Goal: Find specific page/section: Find specific page/section

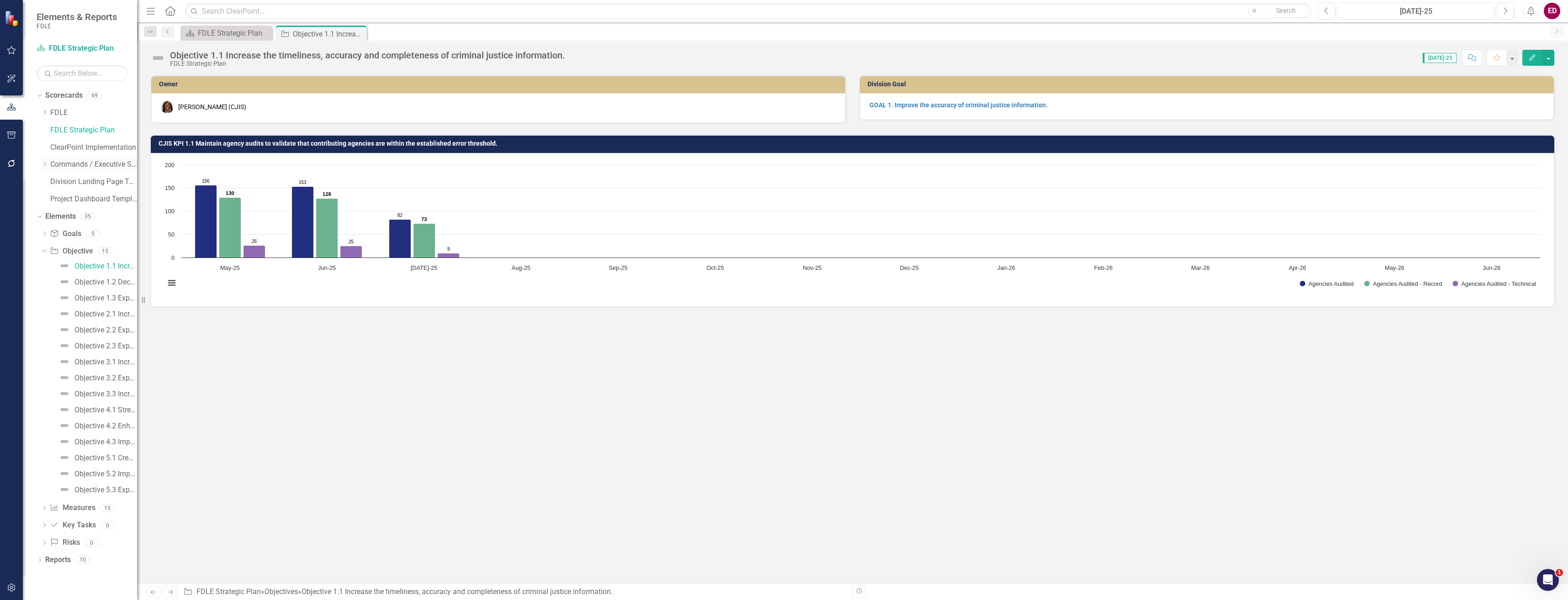
click at [41, 160] on div "Dropdown Commands / Executive Support Branch" at bounding box center [89, 164] width 96 height 15
click at [46, 164] on icon "Dropdown" at bounding box center [44, 164] width 7 height 5
click at [56, 220] on div "Dropdown" at bounding box center [54, 217] width 7 height 8
click at [56, 196] on icon "Dropdown" at bounding box center [54, 198] width 7 height 5
click at [54, 340] on icon "Dropdown" at bounding box center [54, 337] width 7 height 5
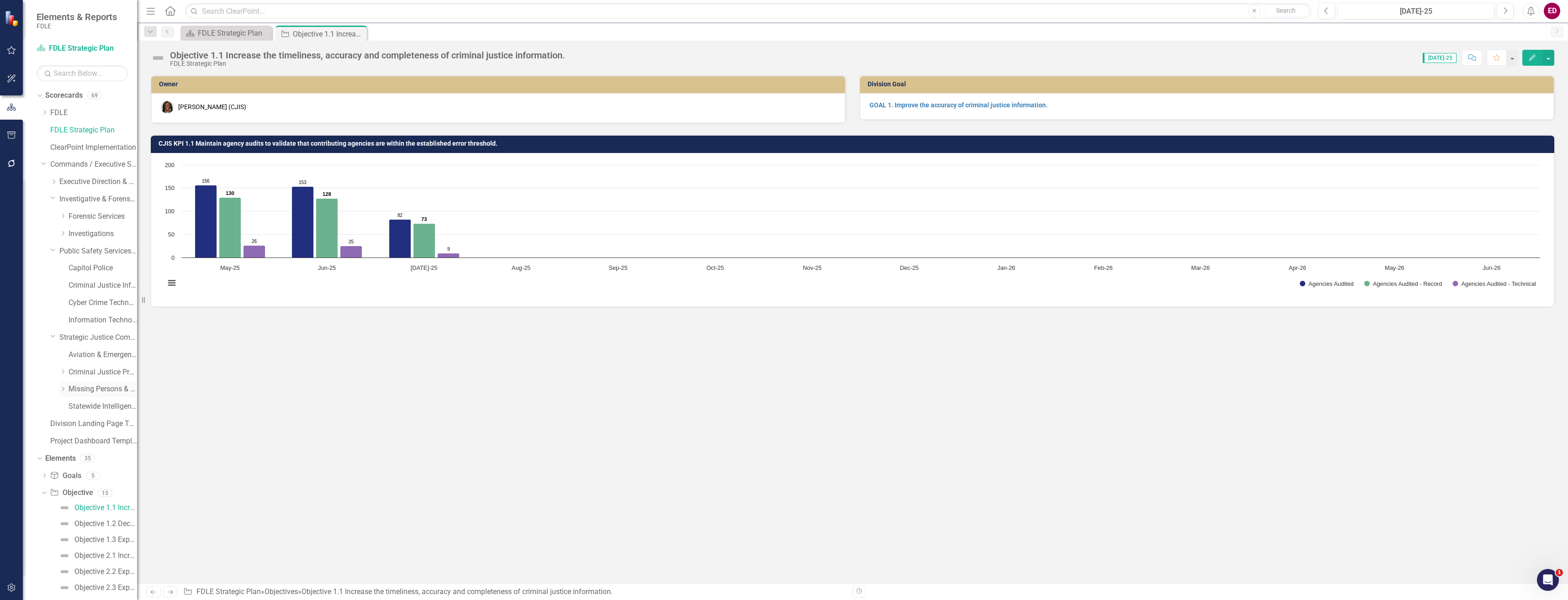
click at [108, 385] on link "Missing Persons & Offender Enforcement" at bounding box center [103, 389] width 69 height 10
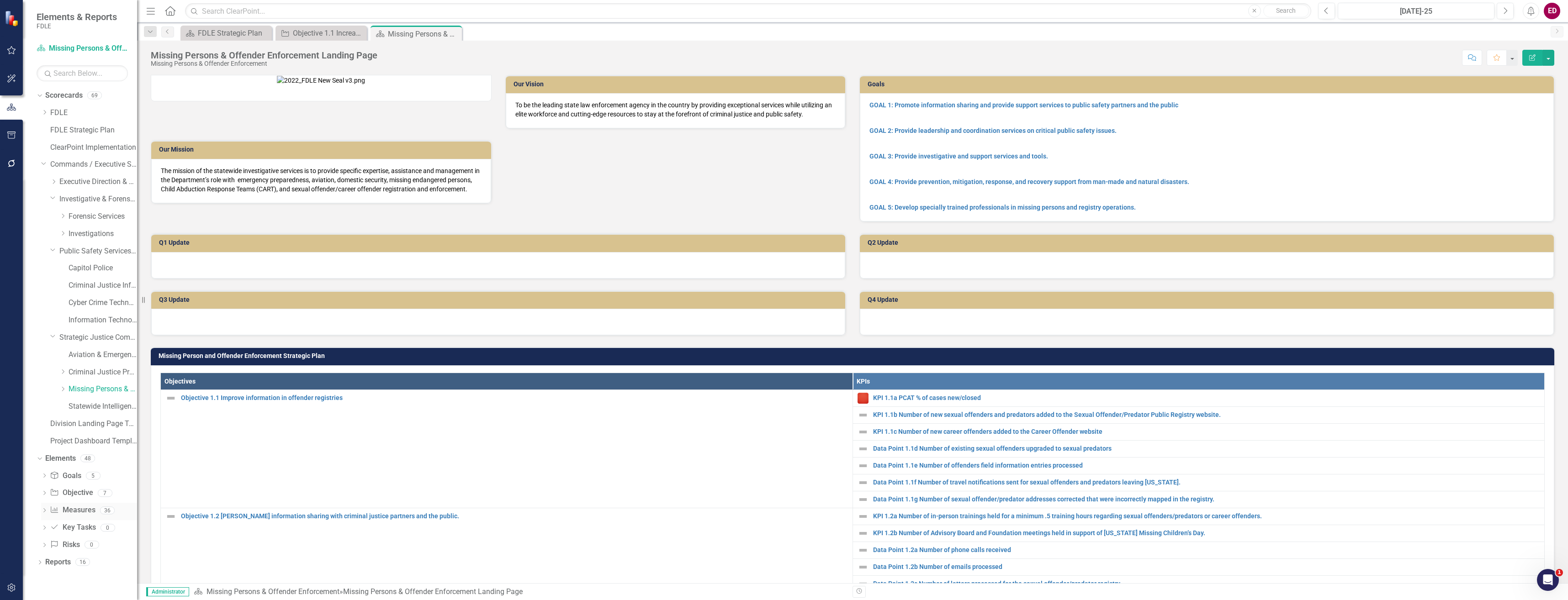
click at [50, 509] on div "Dropdown Measure Measures 36" at bounding box center [89, 511] width 96 height 18
click at [44, 511] on icon "Dropdown" at bounding box center [44, 511] width 7 height 5
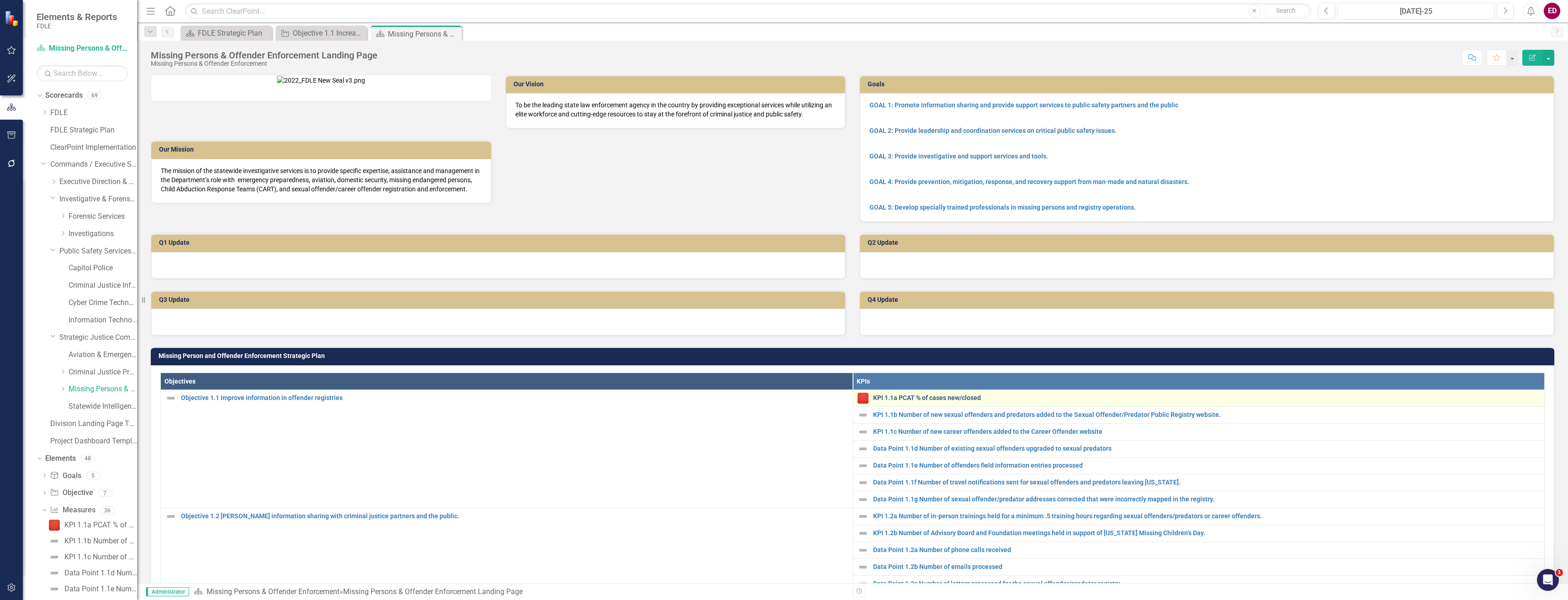
click at [902, 402] on link "KPI 1.1a PCAT % of cases new/closed" at bounding box center [1206, 398] width 667 height 7
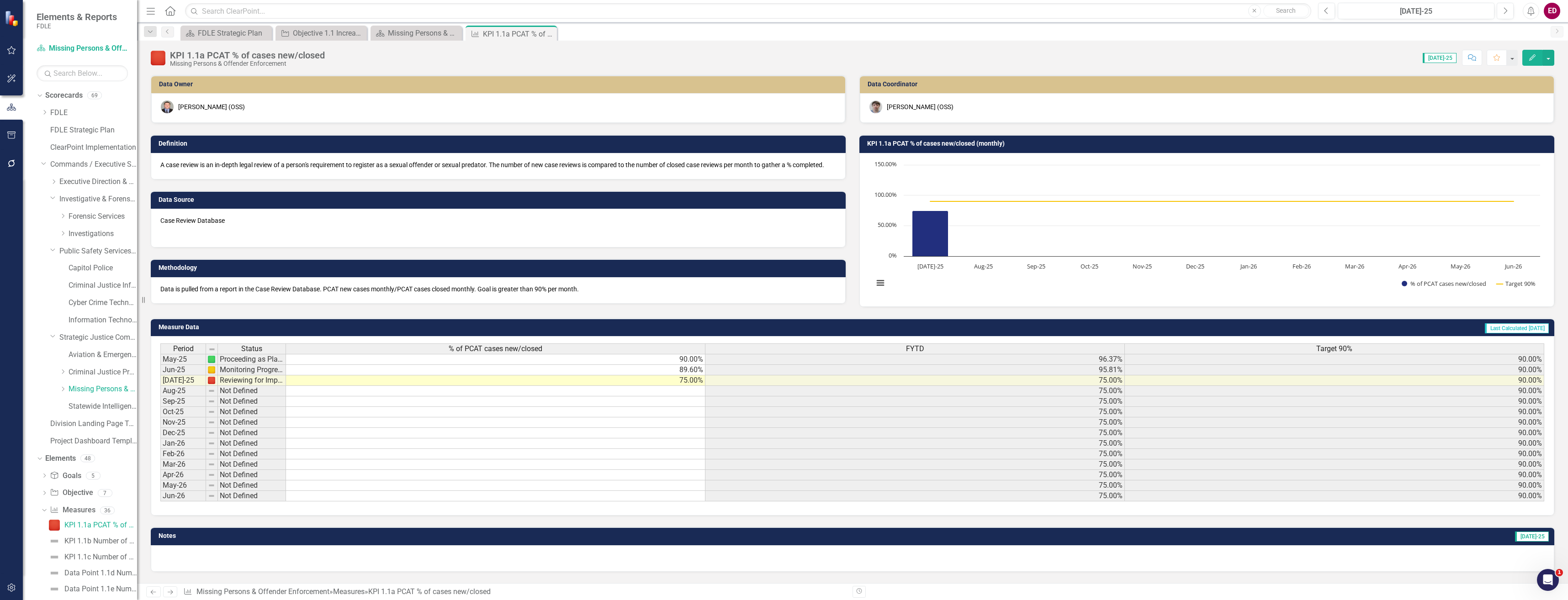
click at [755, 343] on div "Period Status % of PCAT cases new/closed FYTD Target 90% May-25 Proceeding as P…" at bounding box center [853, 425] width 1404 height 180
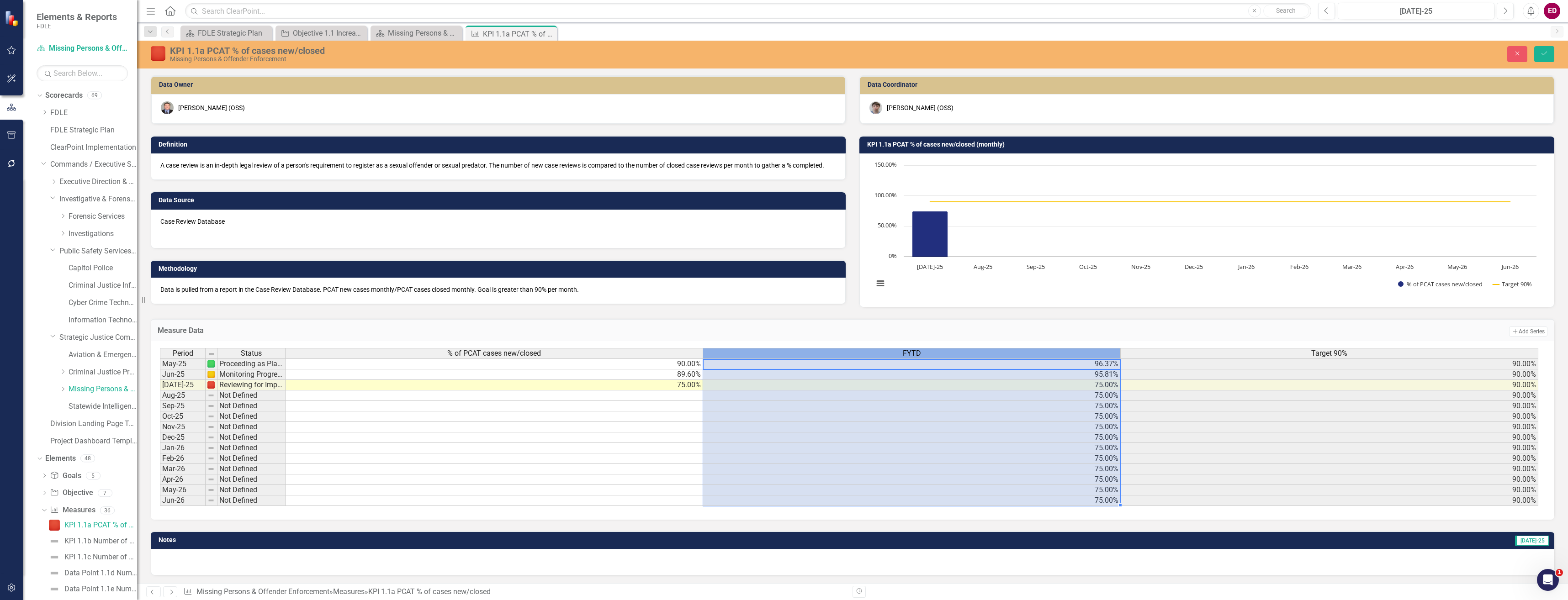
click at [781, 358] on div "FYTD" at bounding box center [911, 354] width 417 height 10
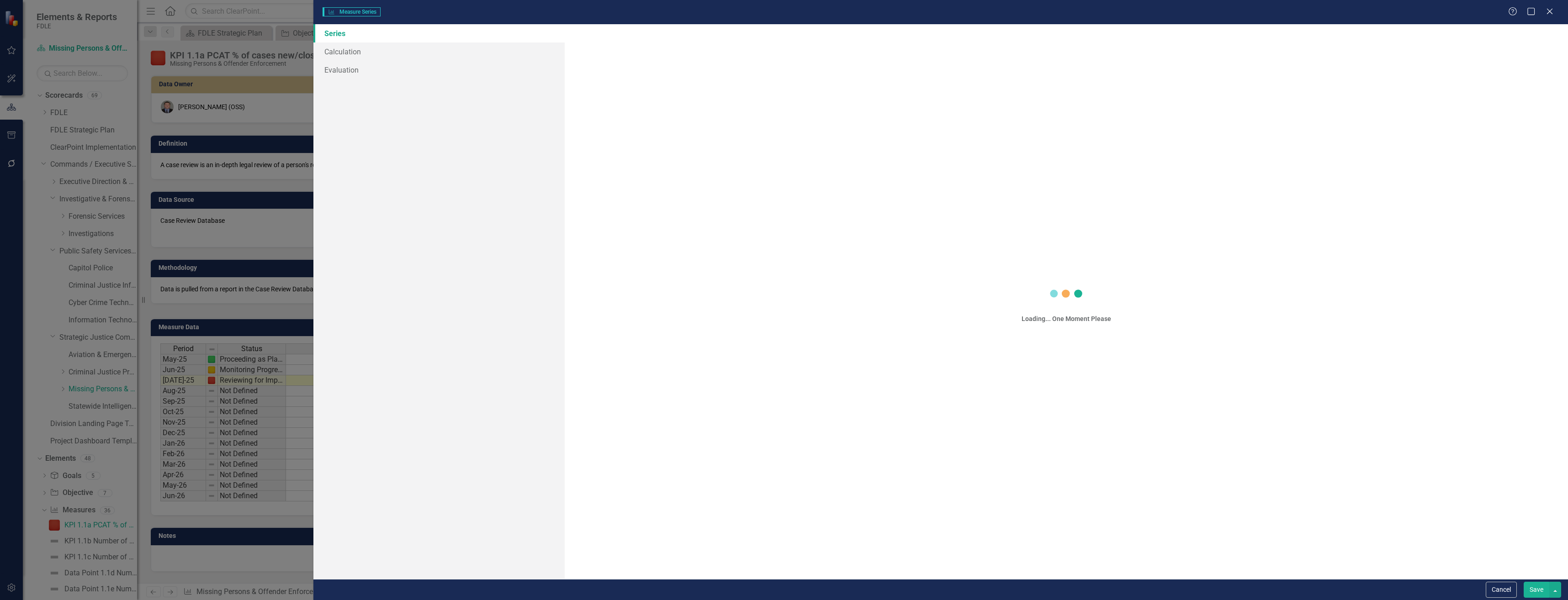
click at [475, 48] on div "Measure Series Measure Series Help Maximize Close Series Calculation Evaluation…" at bounding box center [784, 300] width 1568 height 600
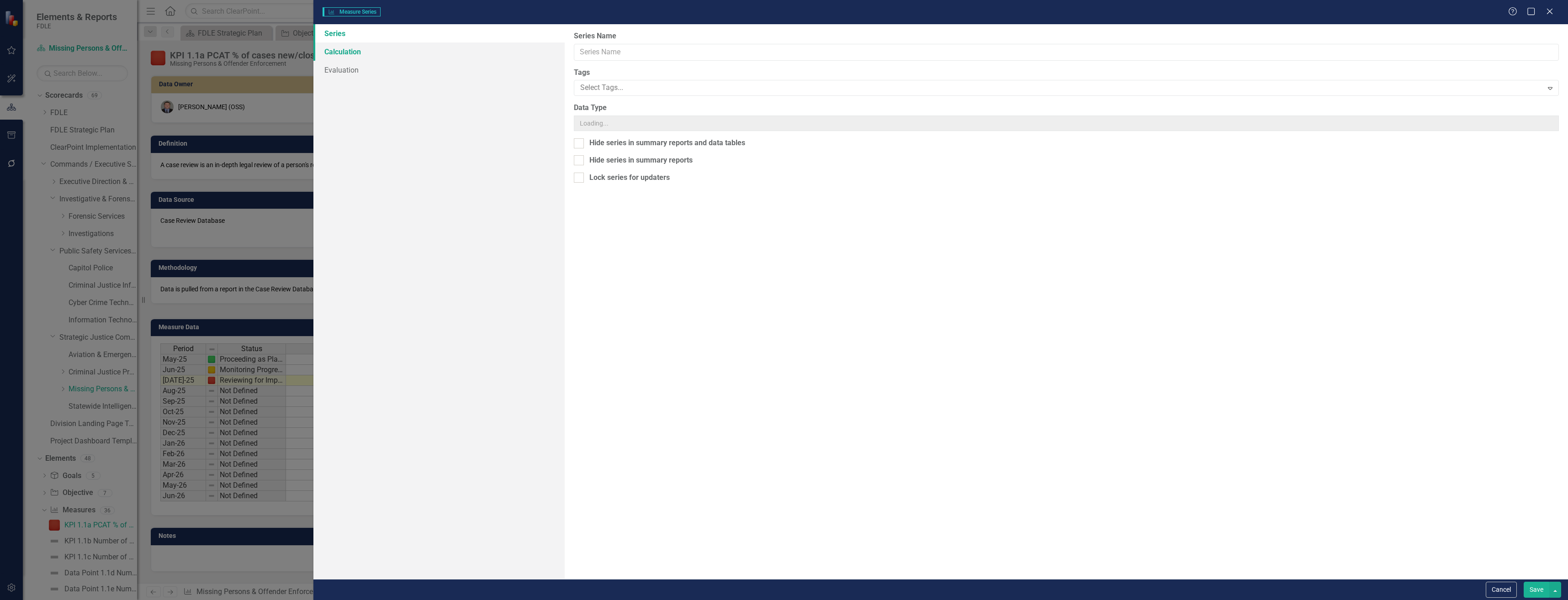
click at [411, 57] on link "Calculation" at bounding box center [439, 52] width 251 height 18
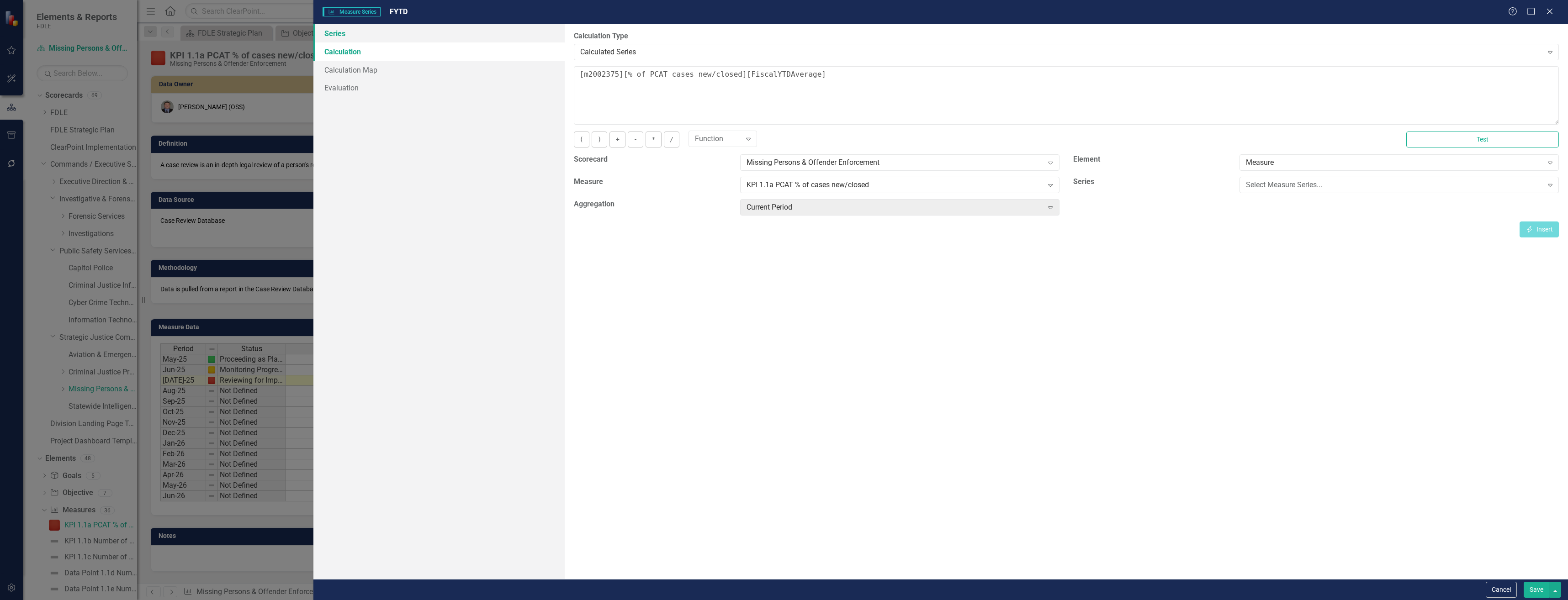
click at [443, 32] on link "Series" at bounding box center [439, 33] width 251 height 18
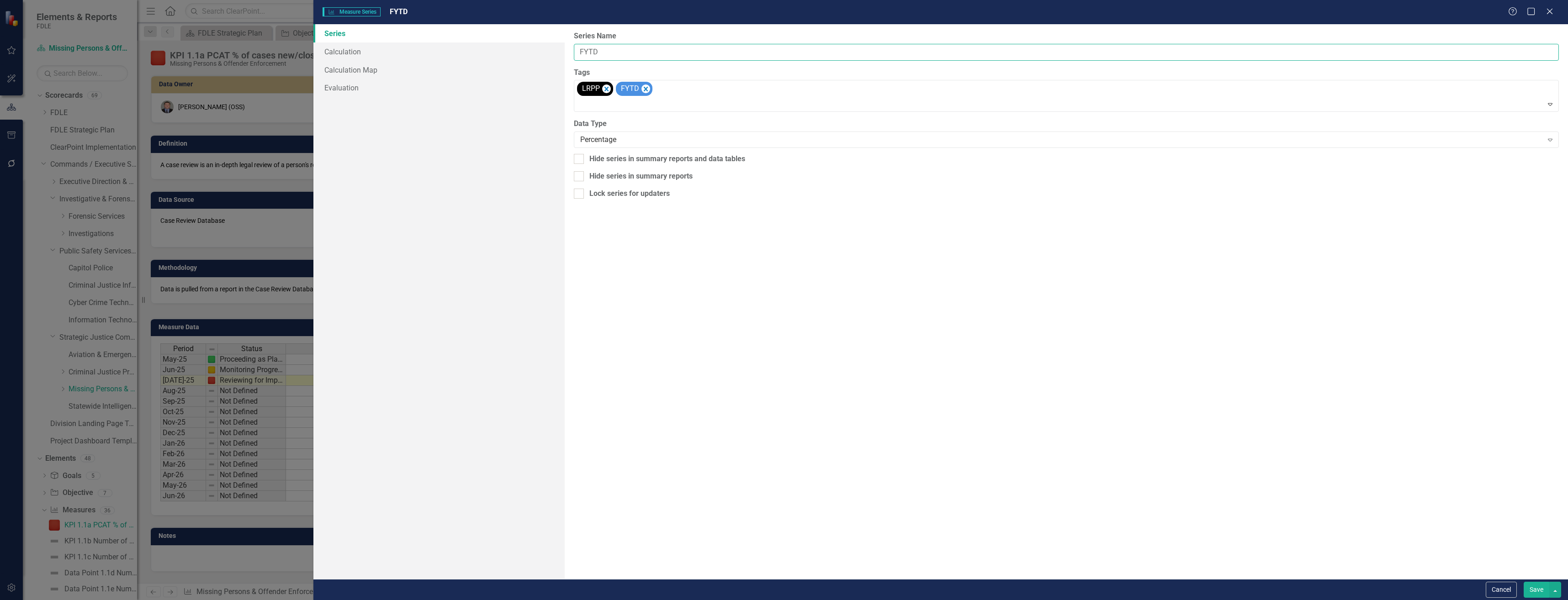
click at [774, 46] on input "FYTD" at bounding box center [1066, 52] width 985 height 17
type input "FYTD Avg"
click at [1524, 582] on button "Save" at bounding box center [1536, 590] width 26 height 16
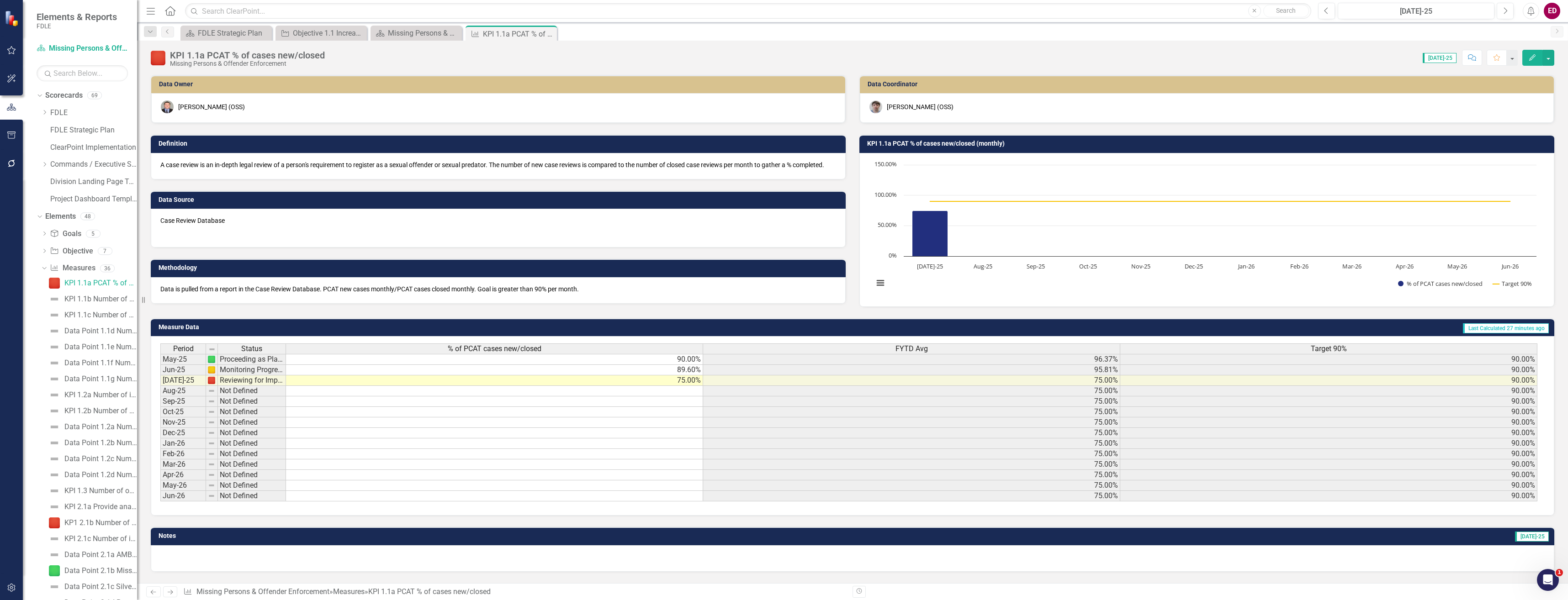
click at [855, 515] on div "Period Status % of PCAT cases new/closed FYTD Avg Target 90% May-25 Proceeding …" at bounding box center [853, 425] width 1404 height 180
click at [43, 271] on div "Dropdown" at bounding box center [44, 270] width 7 height 5
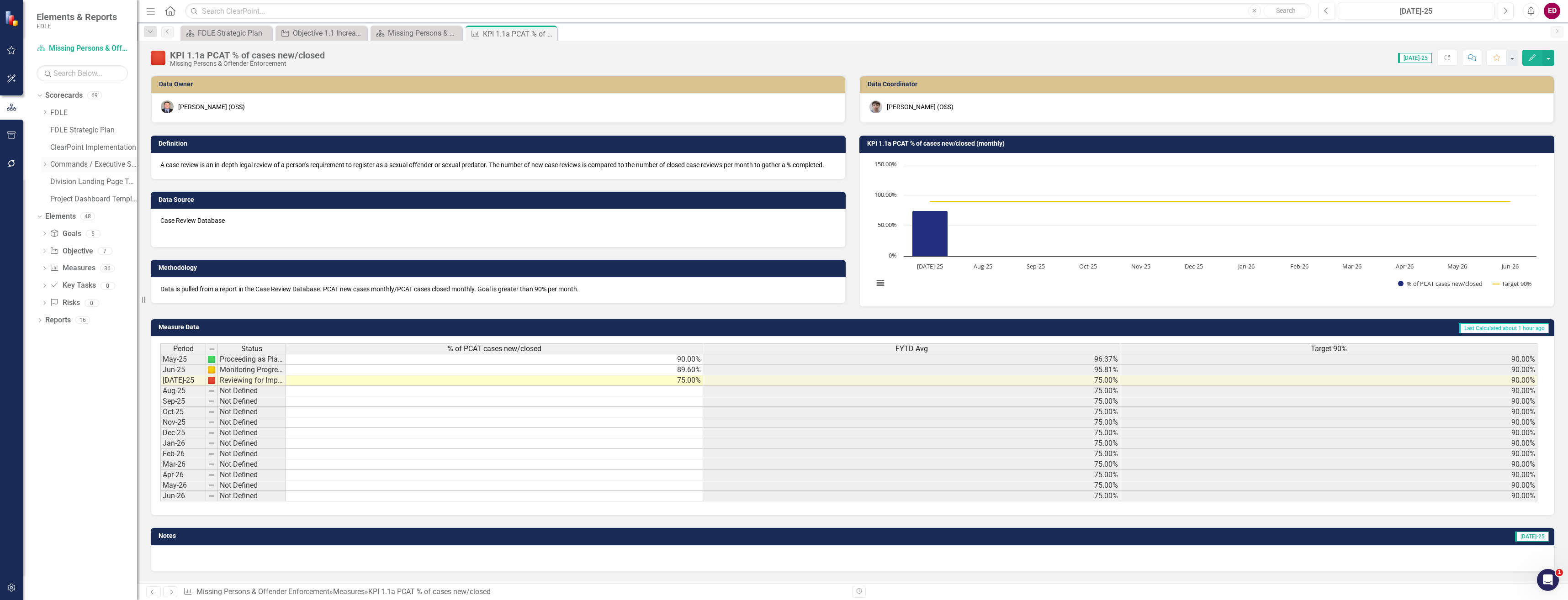
click at [45, 167] on icon "Dropdown" at bounding box center [44, 164] width 7 height 5
click at [56, 232] on icon "Dropdown" at bounding box center [54, 233] width 7 height 5
click at [100, 267] on link "Criminal Justice Professionalism, Standards & Training Services" at bounding box center [103, 268] width 69 height 10
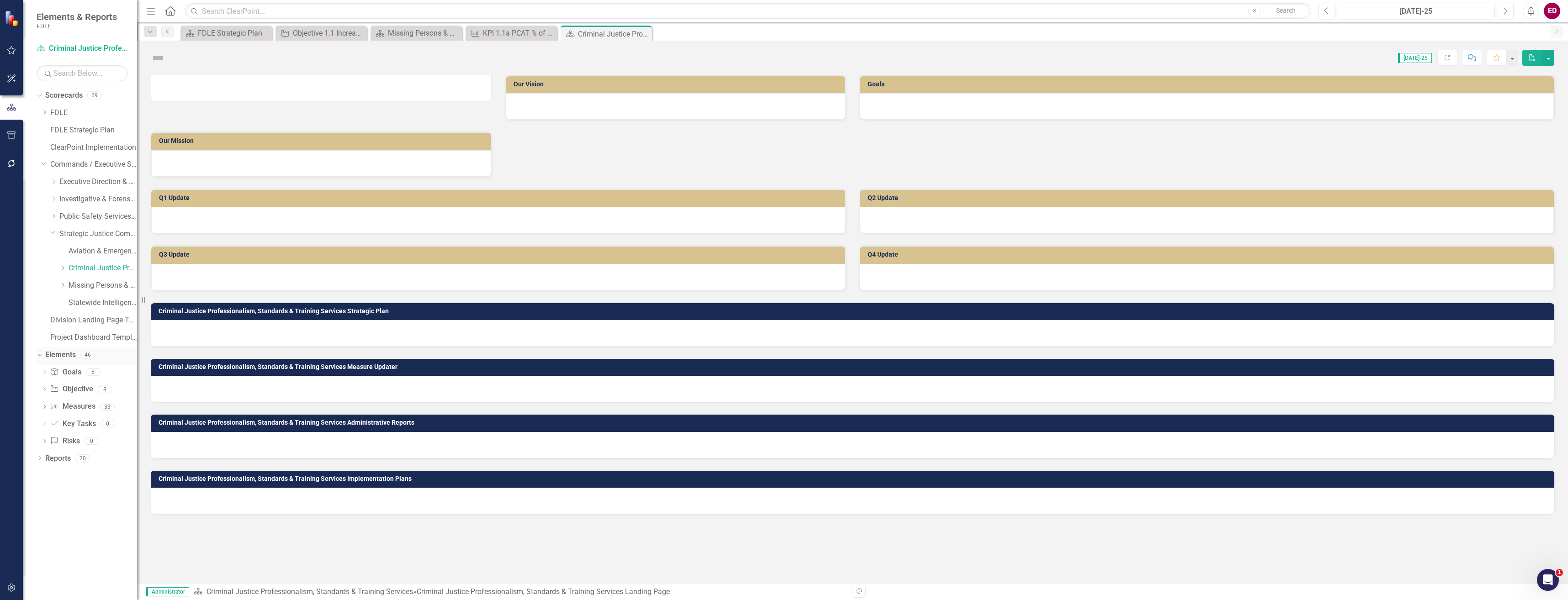
click at [58, 358] on link "Elements" at bounding box center [60, 355] width 30 height 10
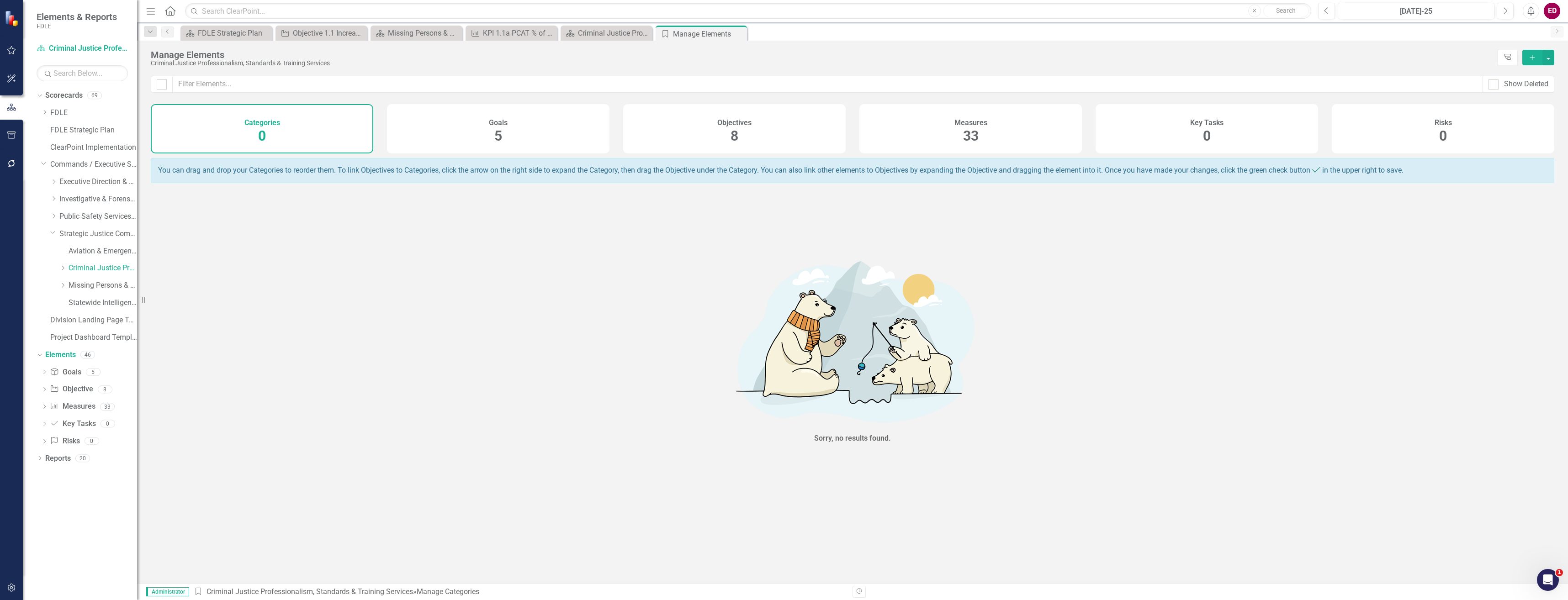
click at [929, 129] on div "Measures 33" at bounding box center [971, 128] width 223 height 49
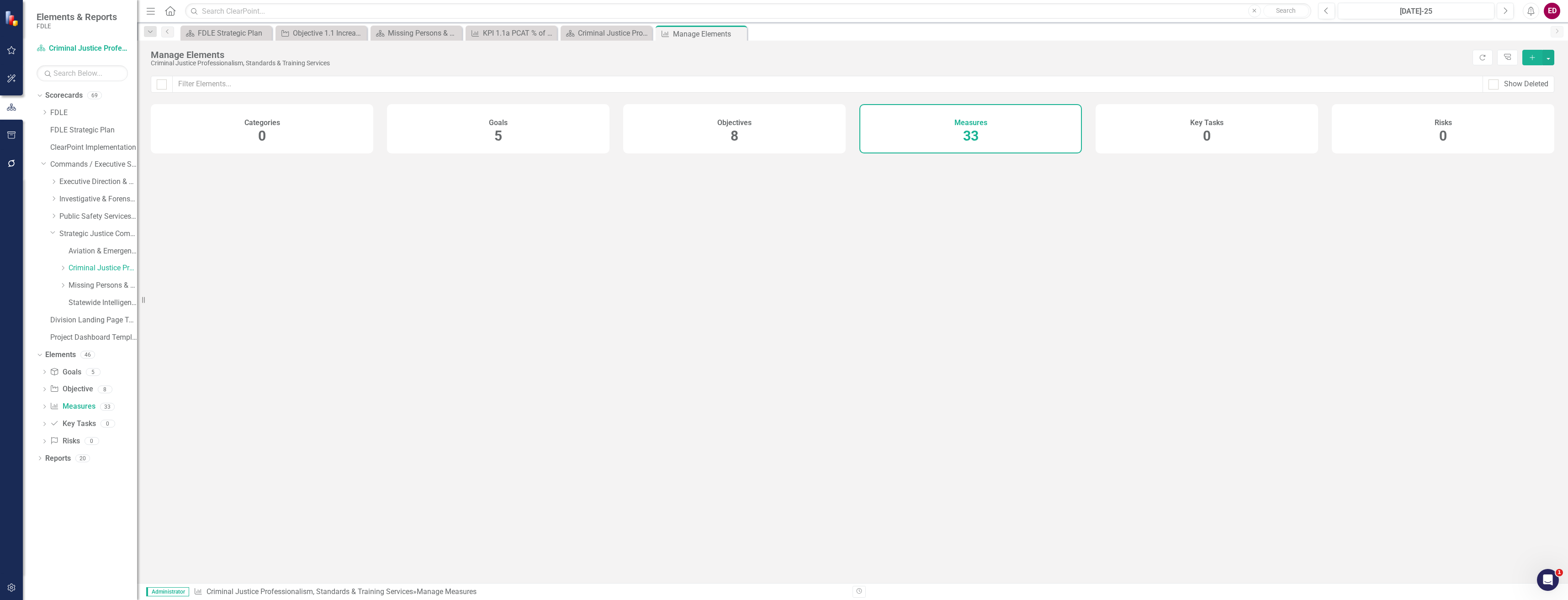
checkbox input "false"
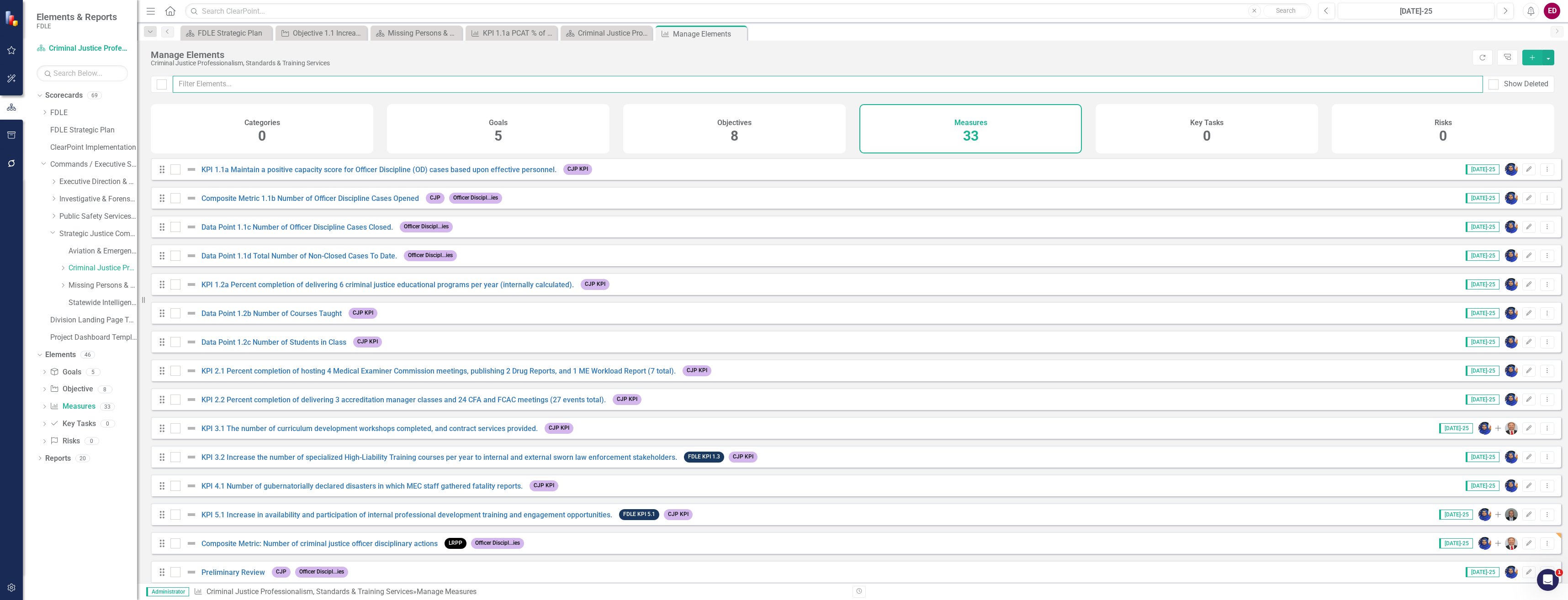
click at [293, 82] on input "text" at bounding box center [828, 85] width 1311 height 17
click at [309, 124] on div "Categories 0" at bounding box center [262, 128] width 223 height 49
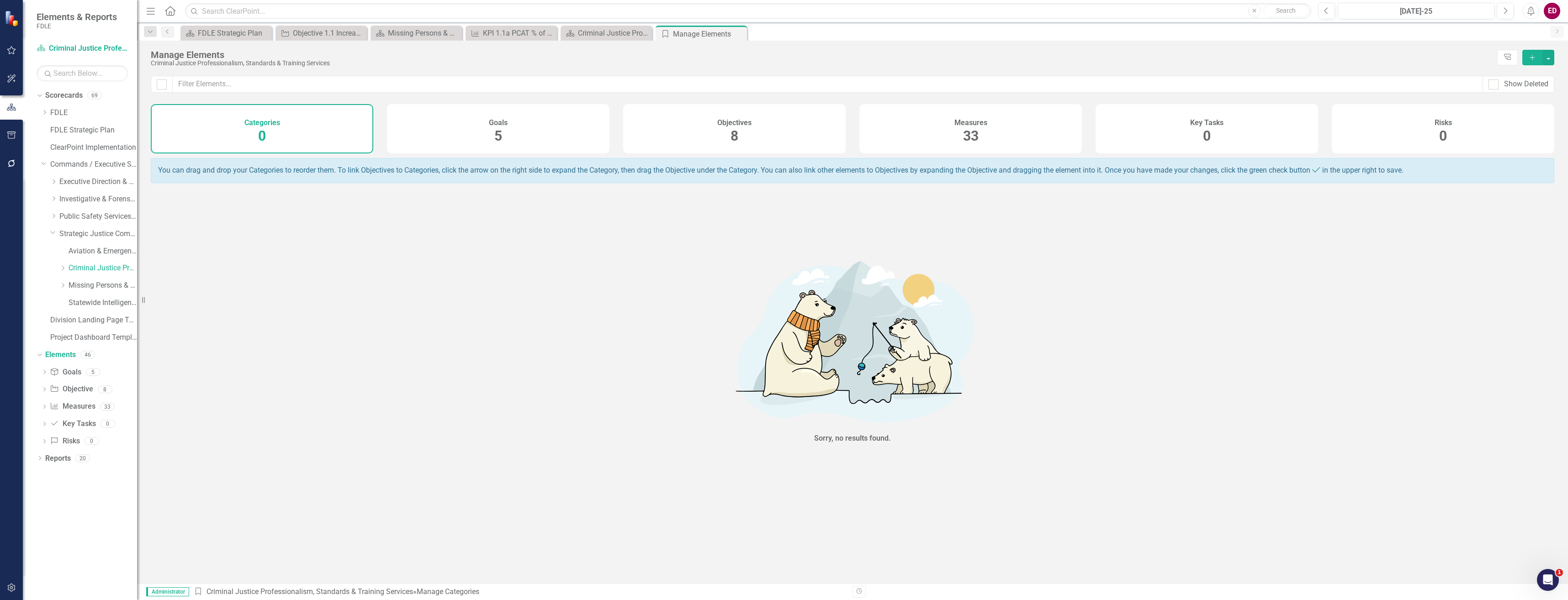
click at [967, 119] on h4 "Measures" at bounding box center [971, 123] width 33 height 9
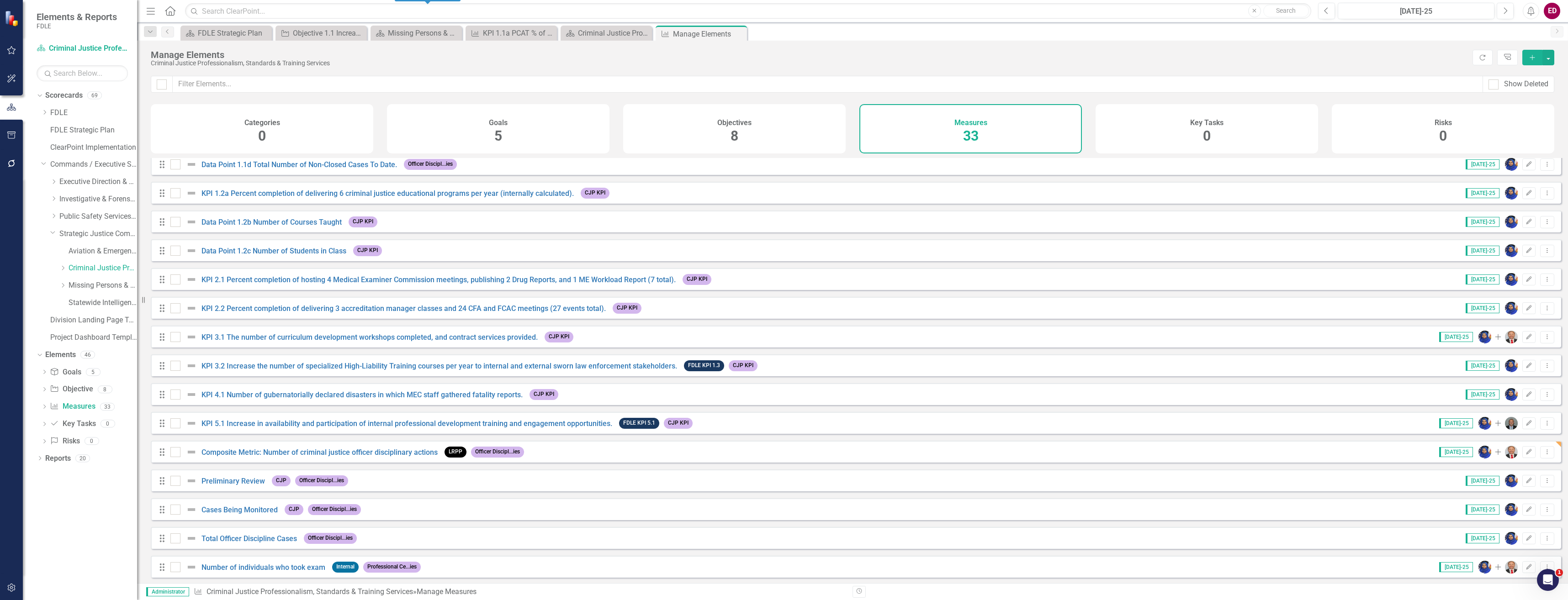
scroll to position [274, 0]
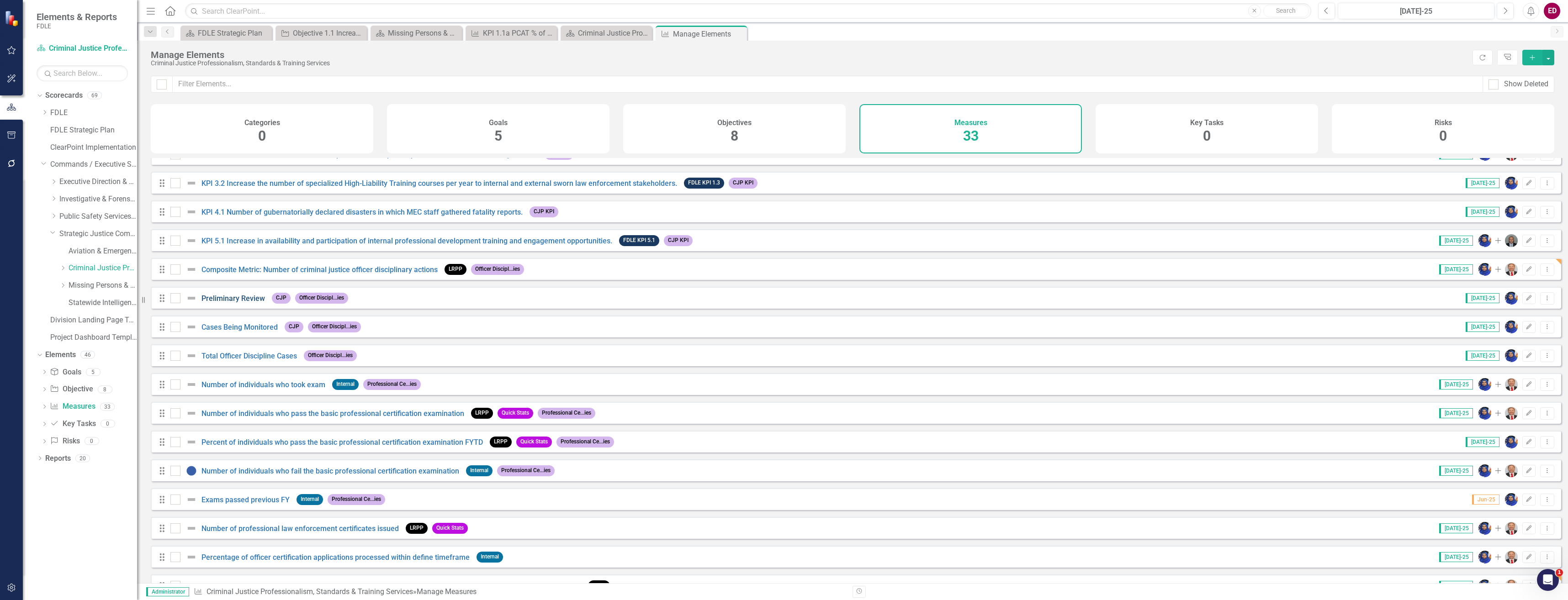
click at [235, 303] on link "Preliminary Review" at bounding box center [233, 298] width 63 height 9
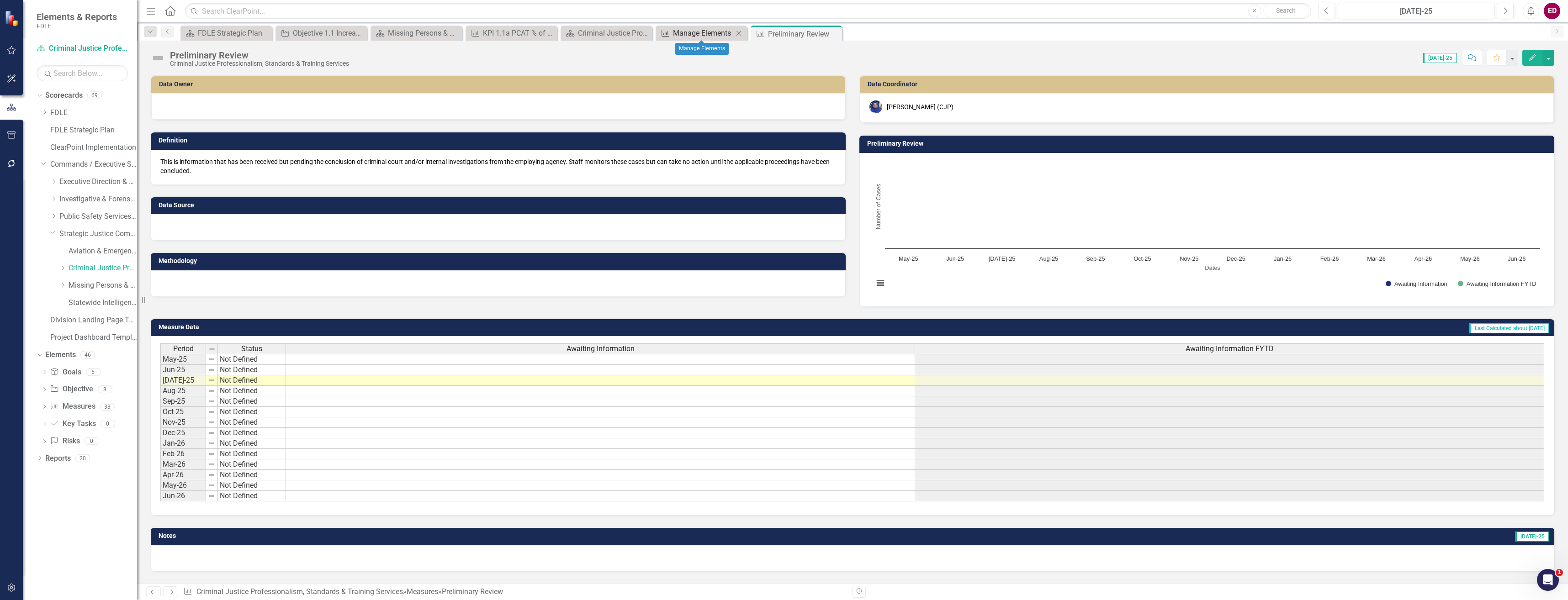
click at [682, 37] on div "Manage Elements" at bounding box center [703, 33] width 60 height 12
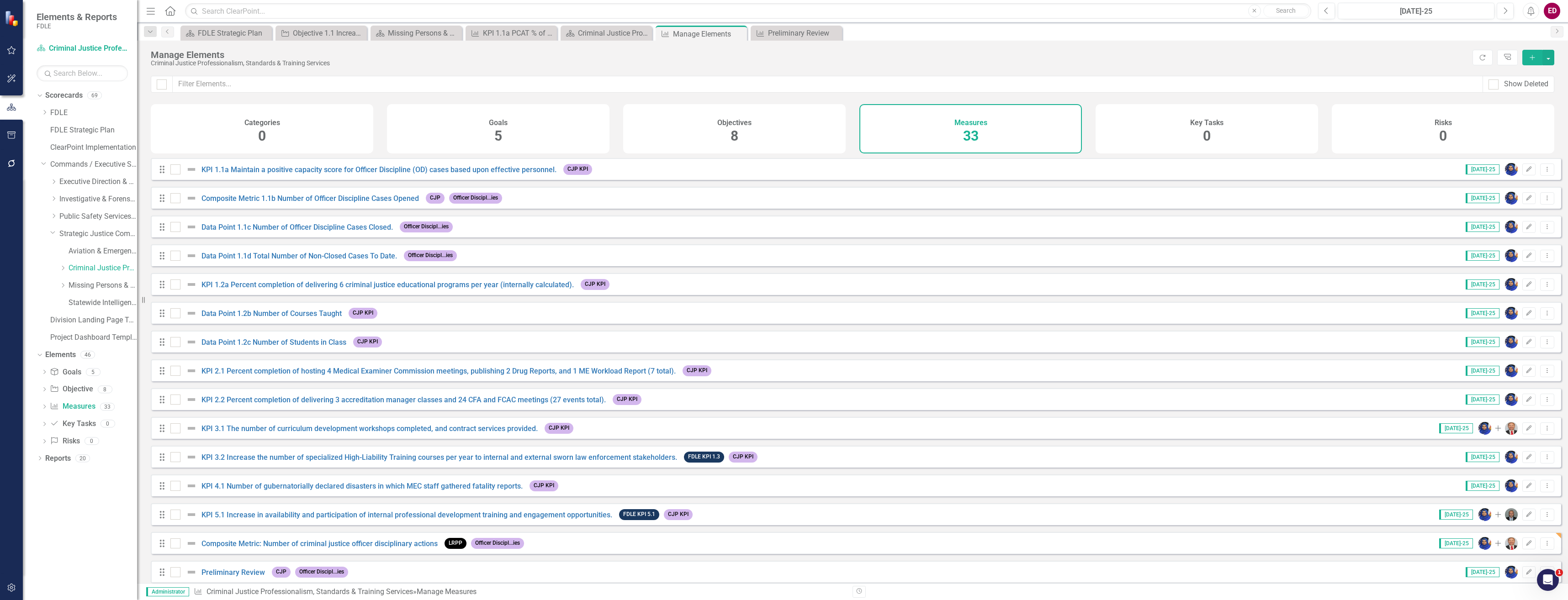
scroll to position [365, 0]
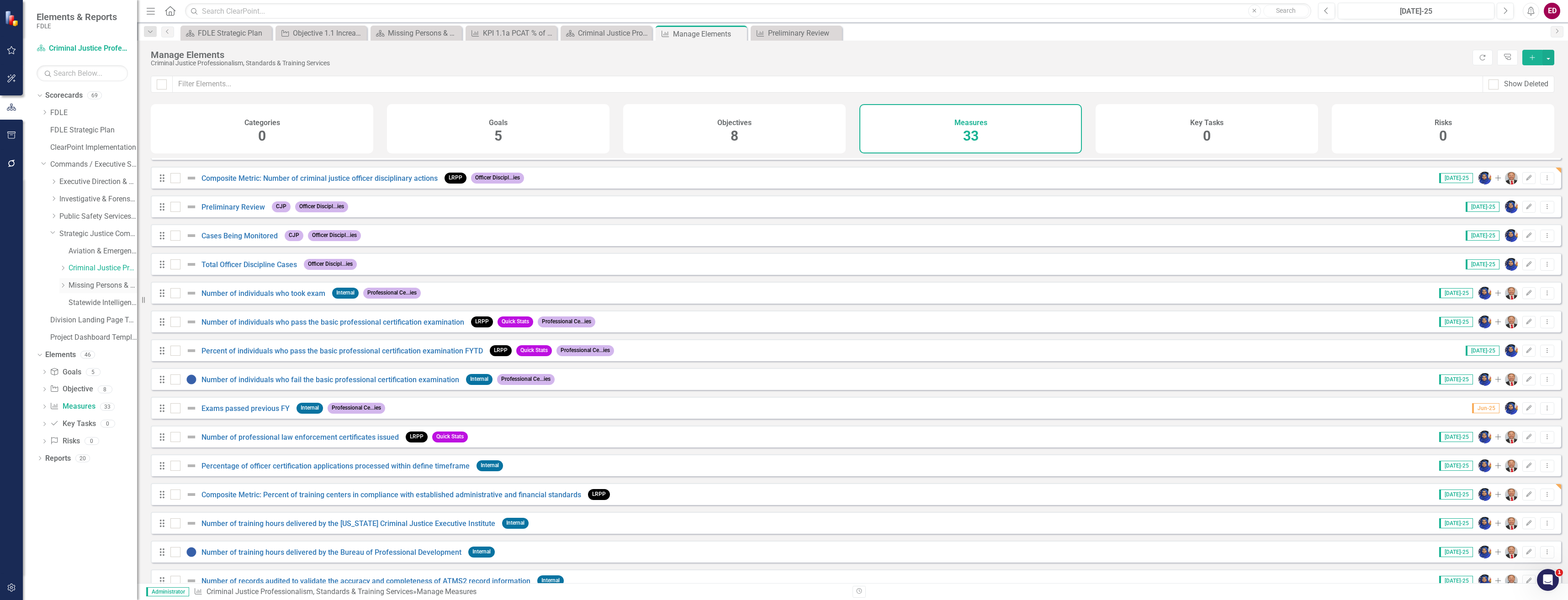
click at [88, 288] on link "Missing Persons & Offender Enforcement" at bounding box center [103, 285] width 69 height 10
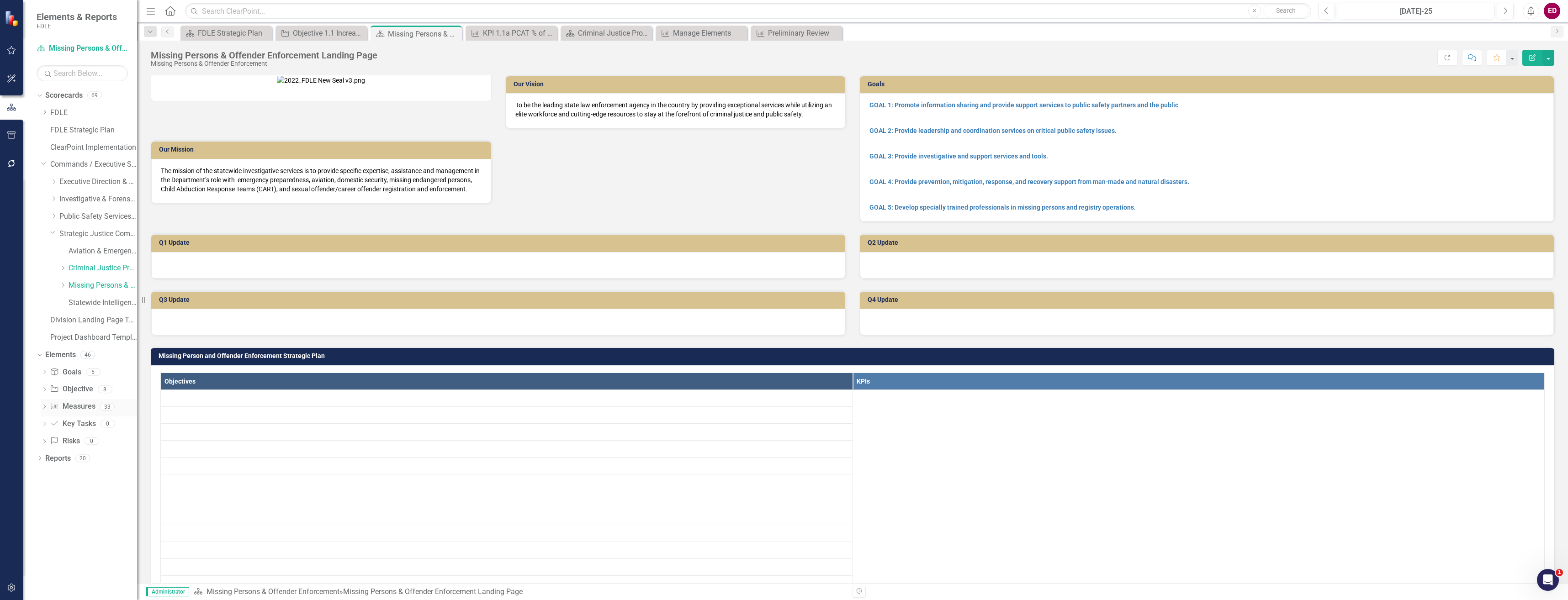
click at [91, 410] on link "Measure Measures" at bounding box center [72, 406] width 45 height 10
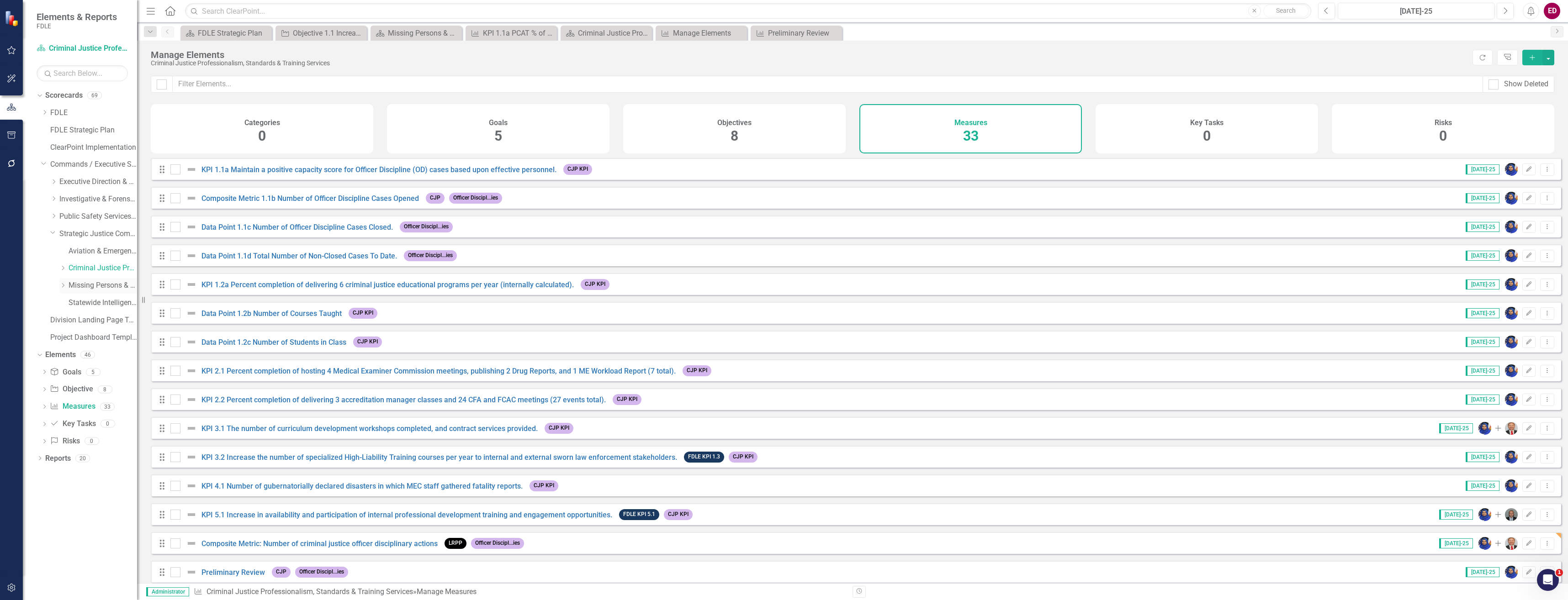
click at [74, 288] on link "Missing Persons & Offender Enforcement" at bounding box center [103, 285] width 69 height 10
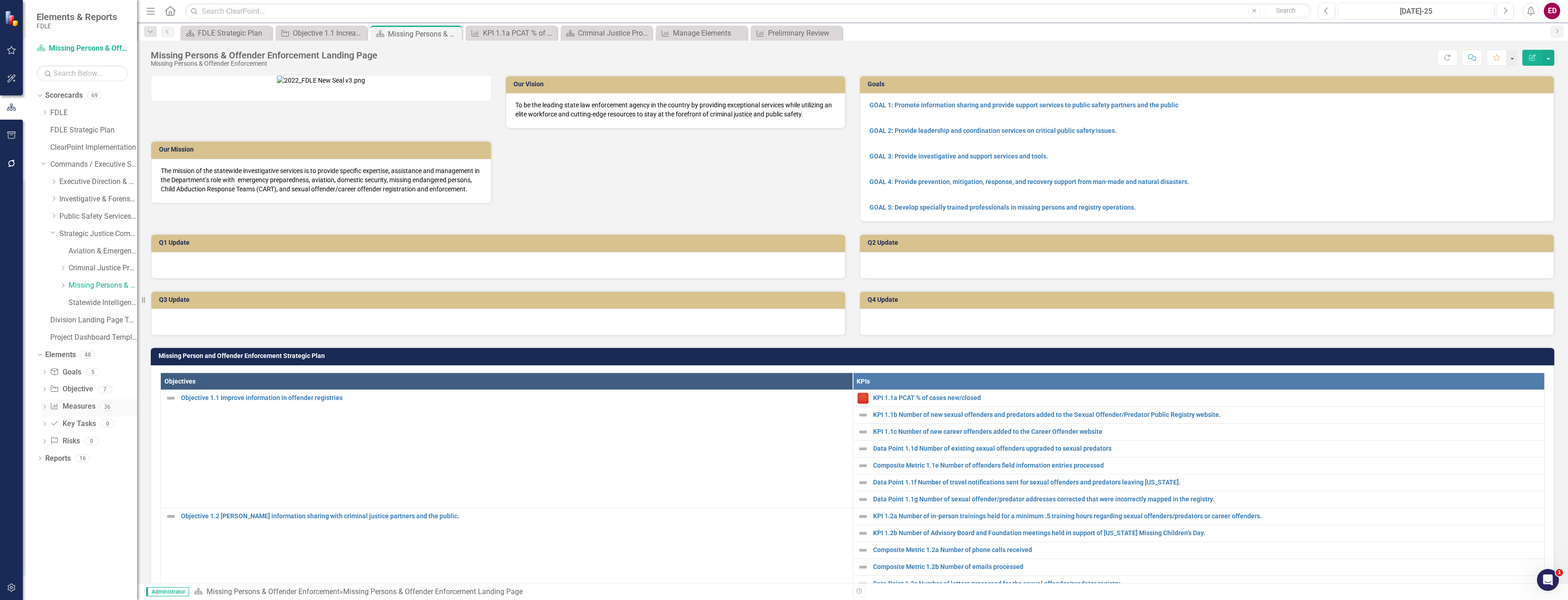
click at [82, 406] on link "Measure Measures" at bounding box center [72, 406] width 45 height 10
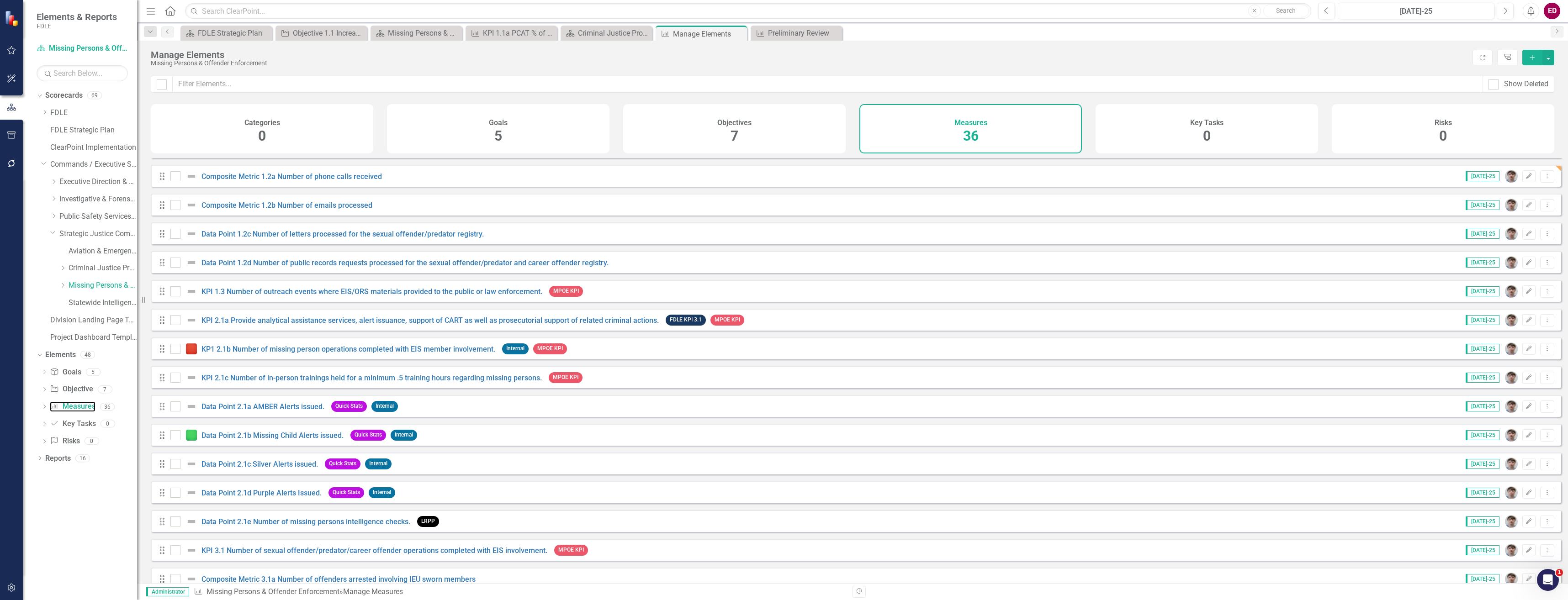
scroll to position [389, 0]
